Goal: Task Accomplishment & Management: Manage account settings

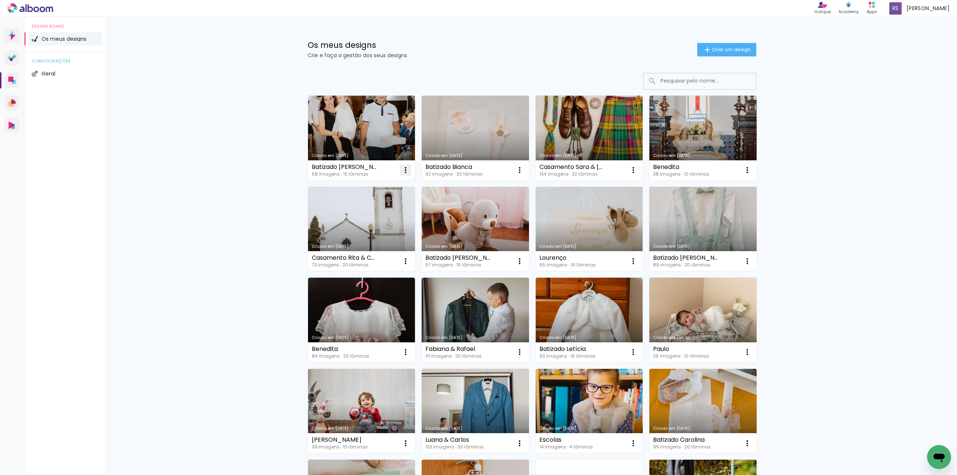
click at [403, 171] on iron-icon at bounding box center [405, 170] width 9 height 9
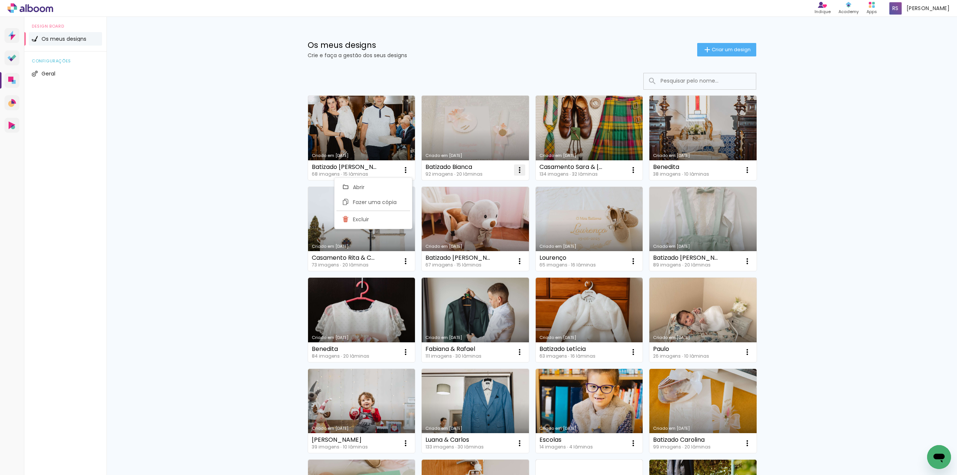
click at [517, 170] on iron-icon at bounding box center [519, 170] width 9 height 9
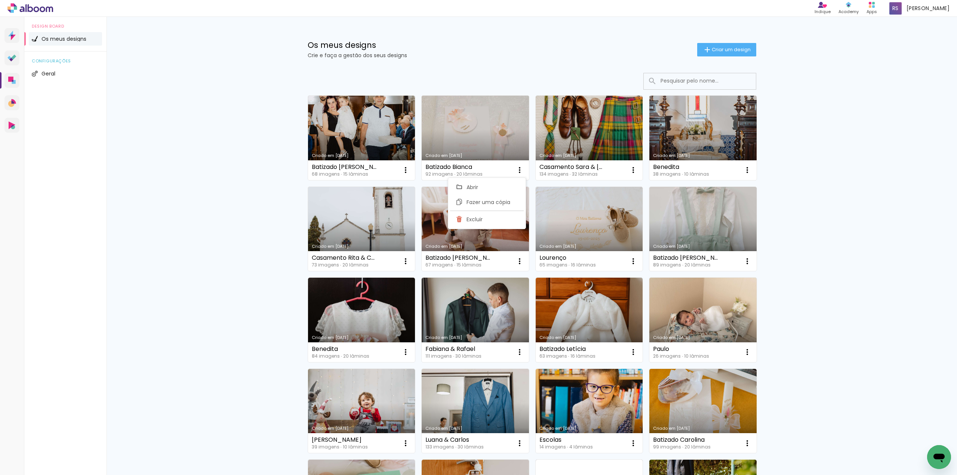
click at [487, 150] on link "Criado em [DATE]" at bounding box center [475, 138] width 107 height 84
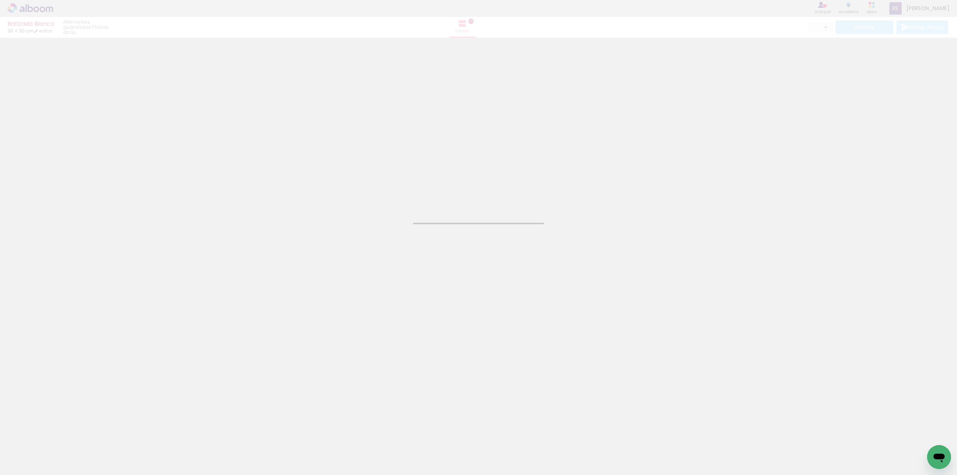
type input "JPG"
type input "Alta, 300 DPI"
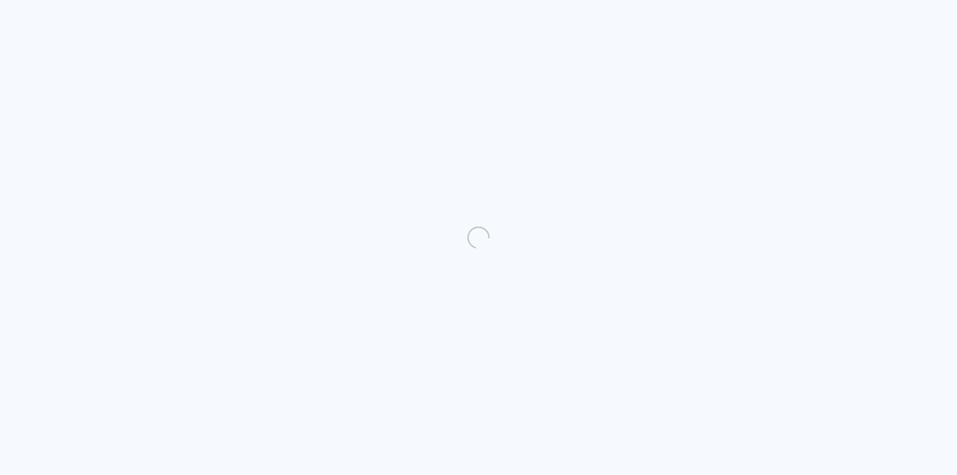
click at [629, 261] on quentale-directory at bounding box center [478, 237] width 957 height 475
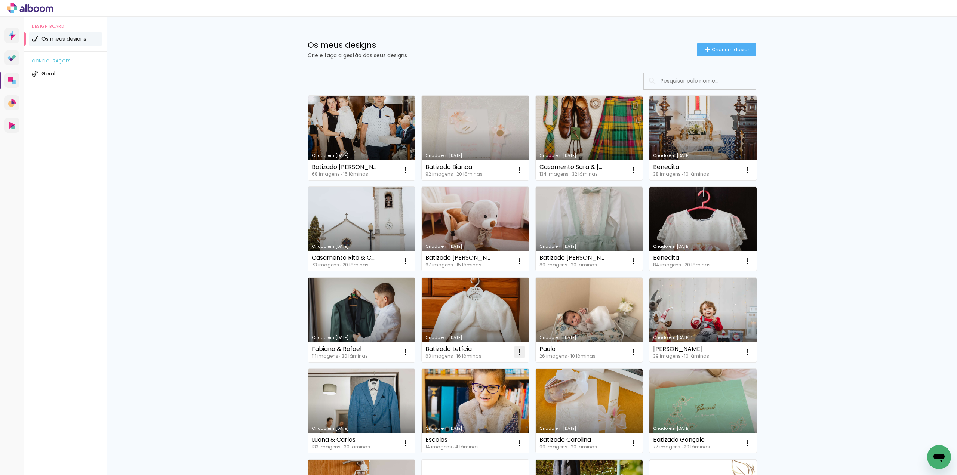
click at [518, 354] on iron-icon at bounding box center [519, 352] width 9 height 9
click at [487, 403] on paper-item "Excluir" at bounding box center [487, 401] width 74 height 15
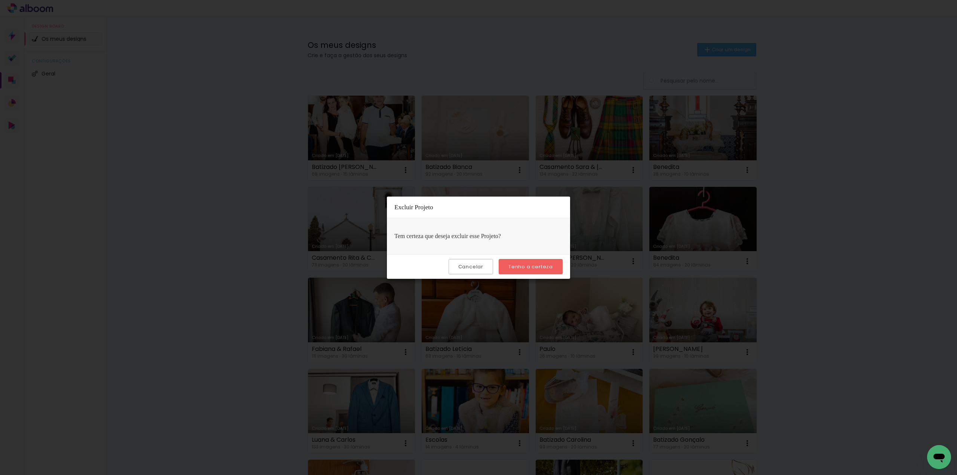
click at [551, 270] on paper-button "Tenho a certeza" at bounding box center [531, 266] width 64 height 15
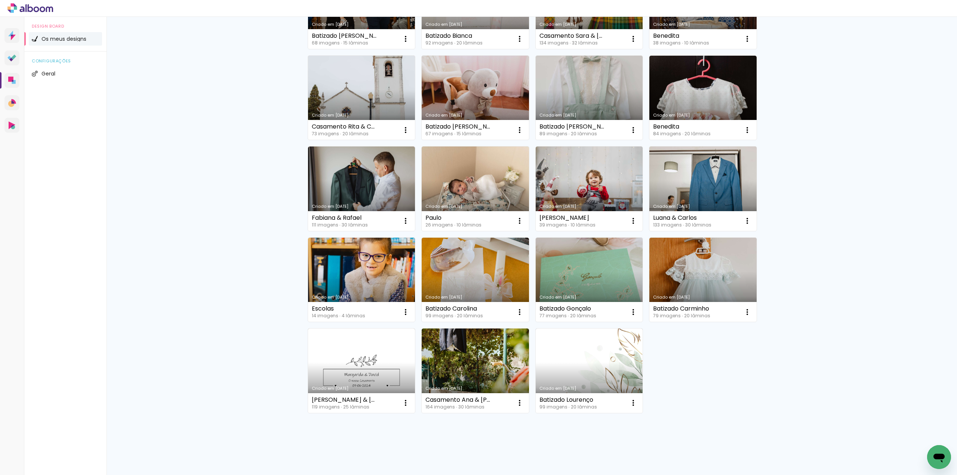
scroll to position [139, 0]
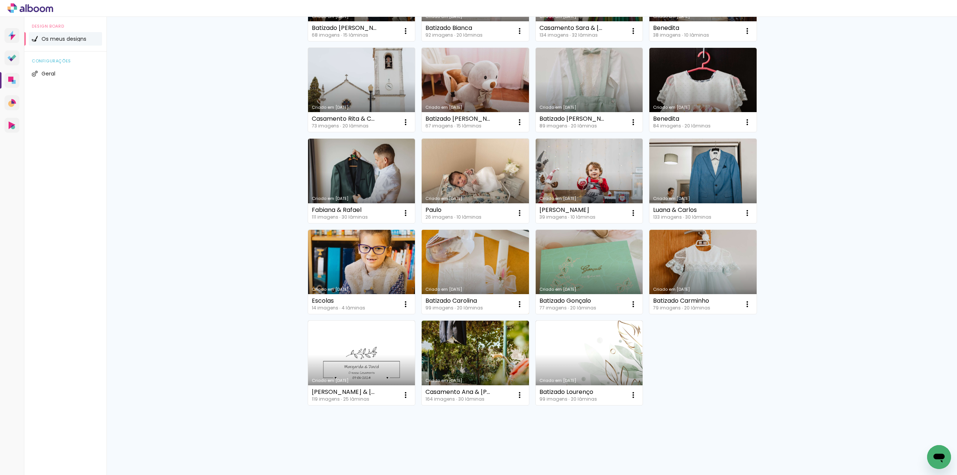
click at [472, 264] on link "Criado em 09/10/24" at bounding box center [475, 272] width 107 height 84
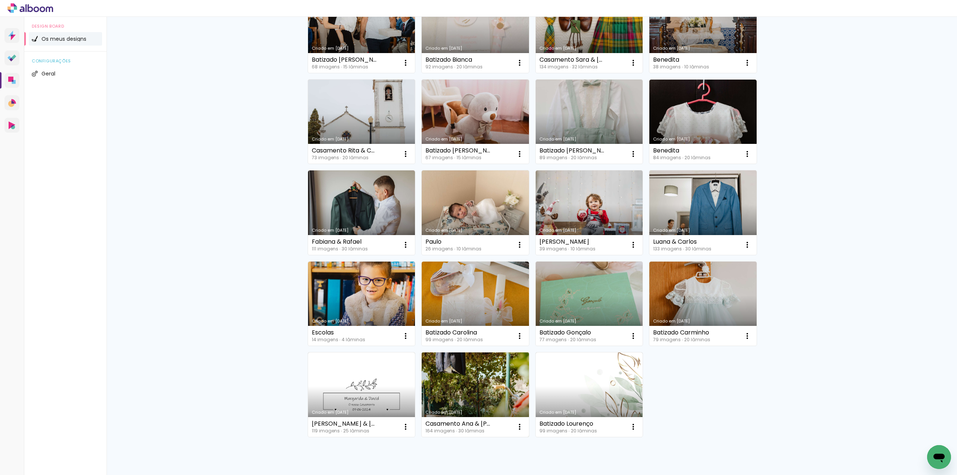
scroll to position [112, 0]
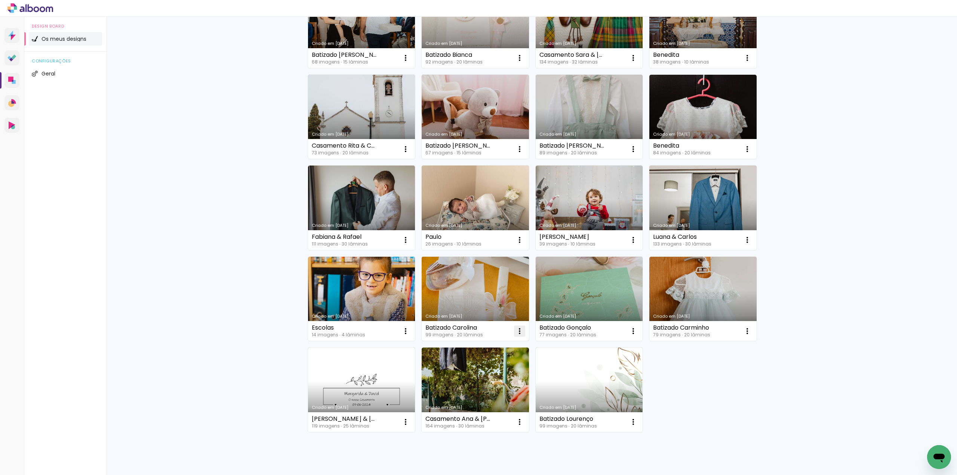
click at [515, 332] on iron-icon at bounding box center [519, 331] width 9 height 9
click at [475, 381] on span "Excluir" at bounding box center [475, 380] width 16 height 5
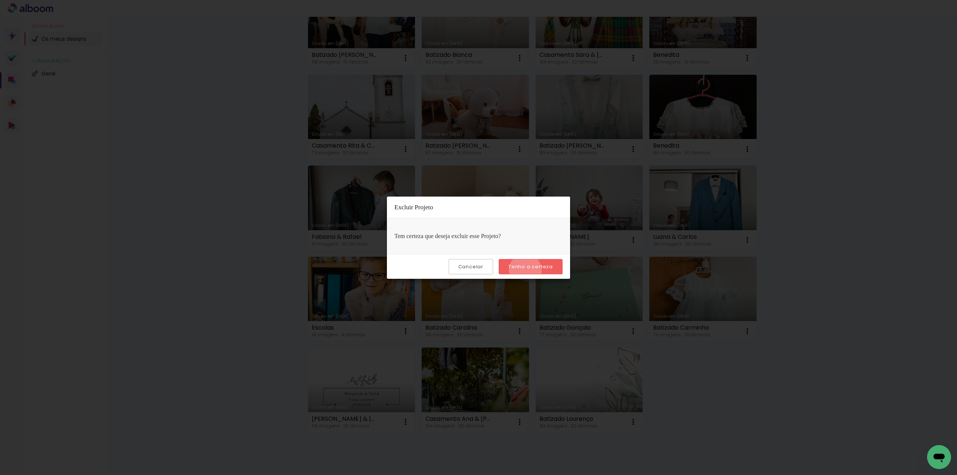
click at [526, 270] on paper-button "Tenho a certeza" at bounding box center [531, 266] width 64 height 15
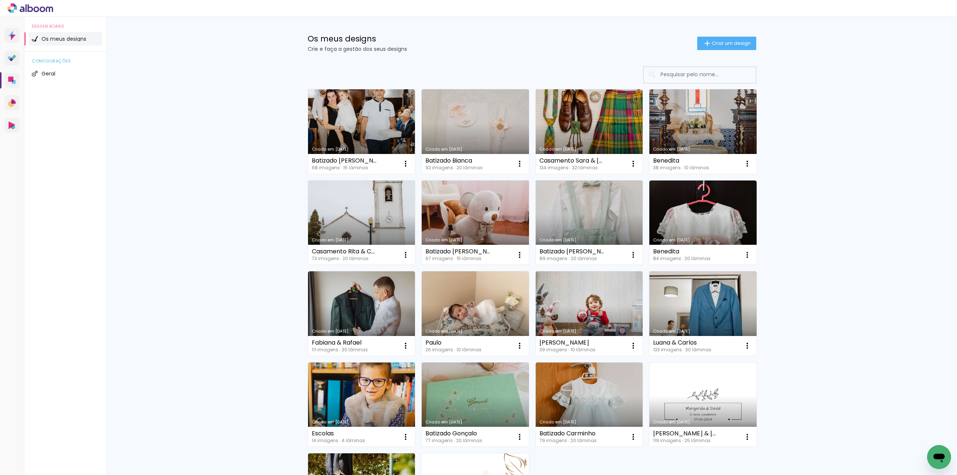
scroll to position [0, 0]
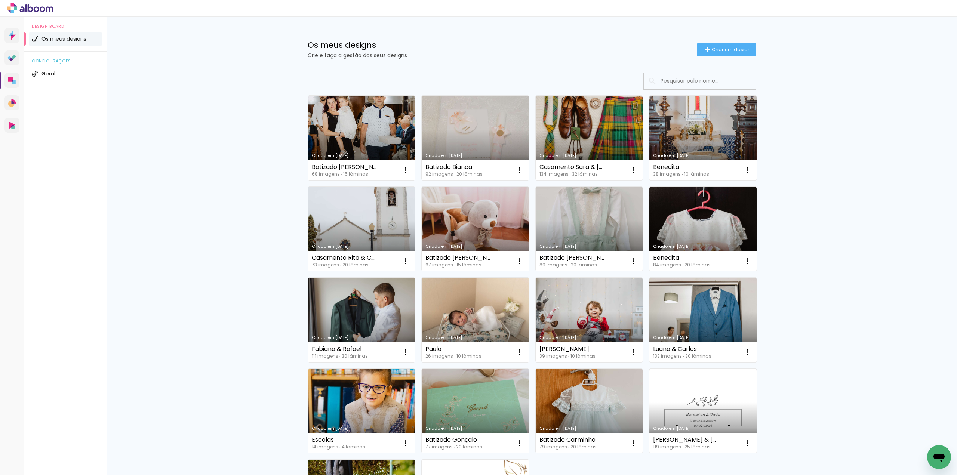
click at [376, 214] on link "Criado em [DATE]" at bounding box center [361, 229] width 107 height 84
click at [13, 82] on icon at bounding box center [14, 82] width 4 height 4
click at [380, 141] on link "Criado em 18/09/25" at bounding box center [361, 138] width 107 height 84
